Goal: Check status: Check status

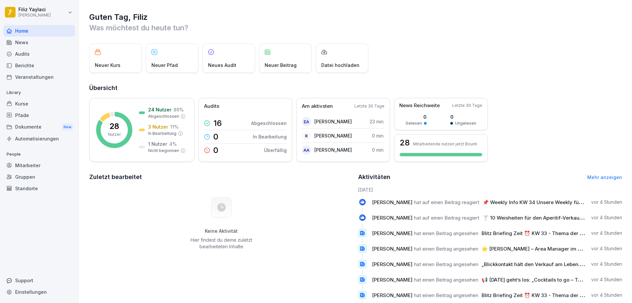
click at [34, 164] on div "Mitarbeiter" at bounding box center [39, 165] width 72 height 12
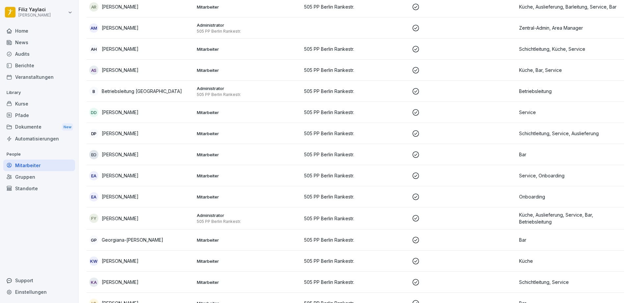
scroll to position [132, 0]
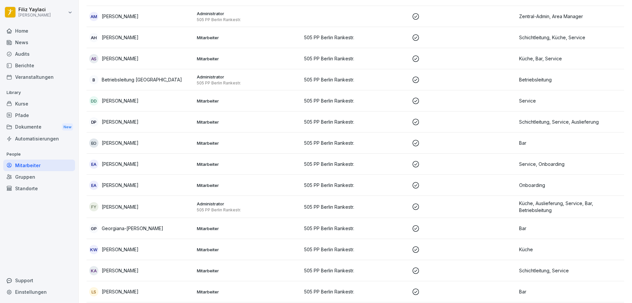
click at [321, 184] on p "505 PP Berlin Rankestr." at bounding box center [355, 184] width 102 height 7
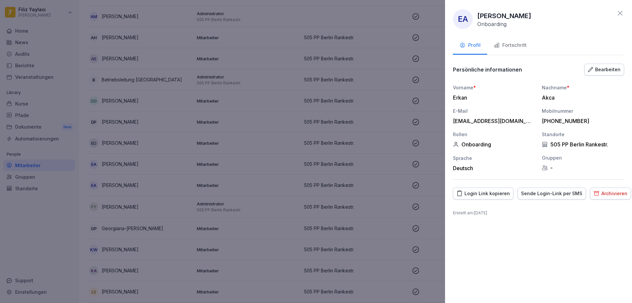
click at [521, 45] on div "Fortschritt" at bounding box center [510, 45] width 33 height 8
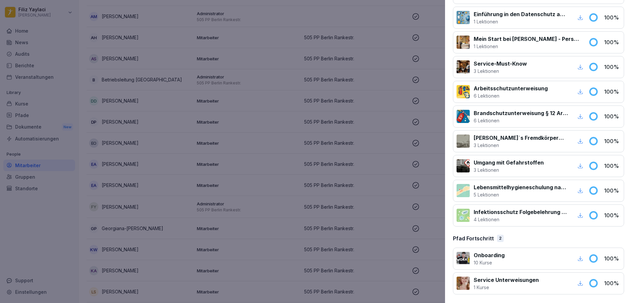
scroll to position [229, 0]
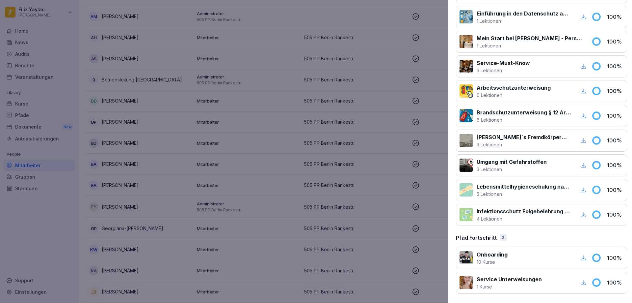
click at [382, 165] on div at bounding box center [316, 151] width 632 height 303
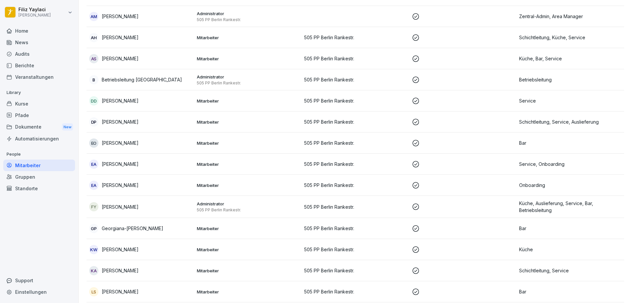
click at [169, 183] on div "EA [PERSON_NAME]" at bounding box center [140, 184] width 102 height 9
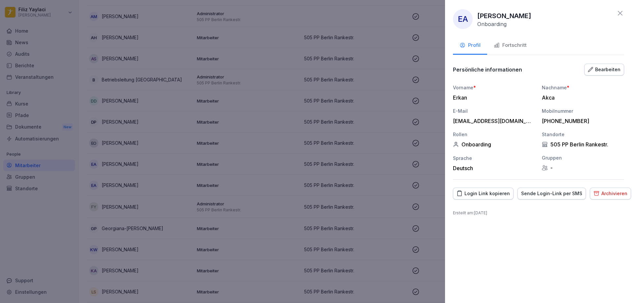
click at [510, 44] on div "Fortschritt" at bounding box center [510, 45] width 33 height 8
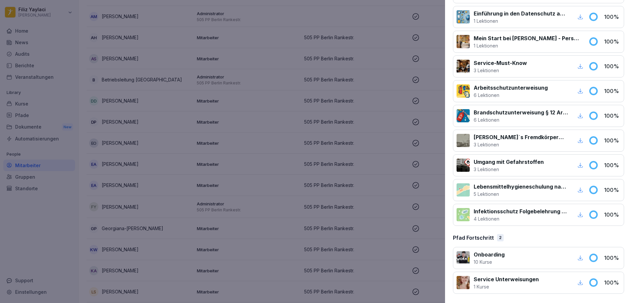
click at [578, 257] on icon "button" at bounding box center [580, 257] width 5 height 5
click at [532, 287] on p "1 Kurse" at bounding box center [506, 286] width 65 height 7
click at [577, 281] on icon "button" at bounding box center [580, 282] width 6 height 6
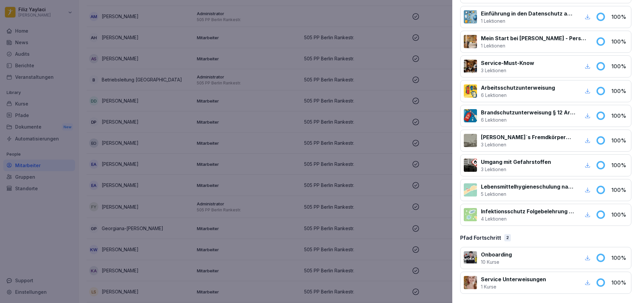
click at [392, 170] on div at bounding box center [316, 151] width 632 height 303
